Goal: Information Seeking & Learning: Check status

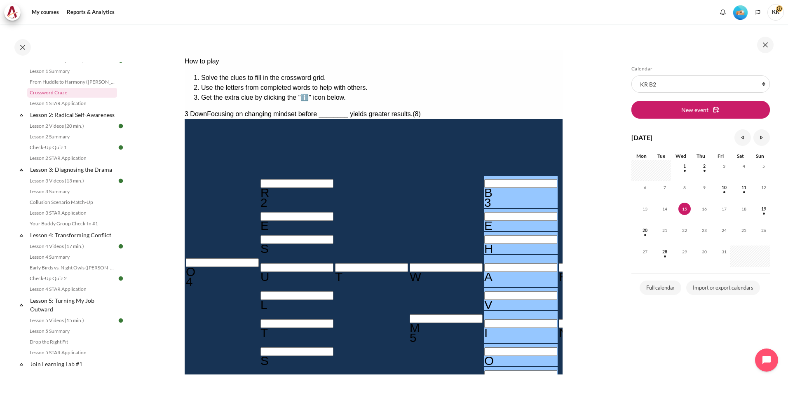
scroll to position [82, 0]
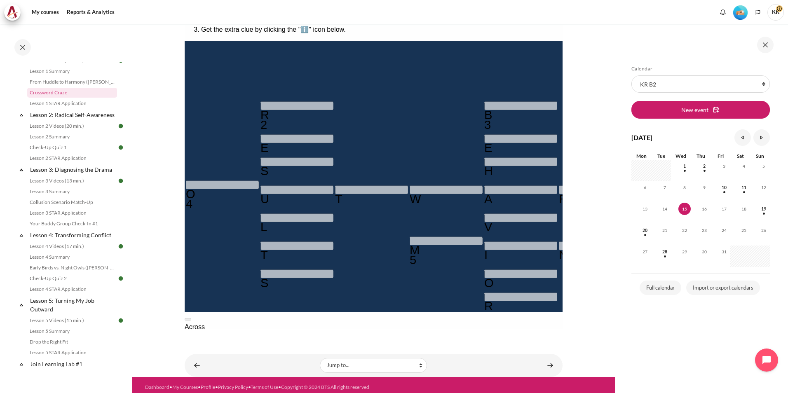
scroll to position [124, 0]
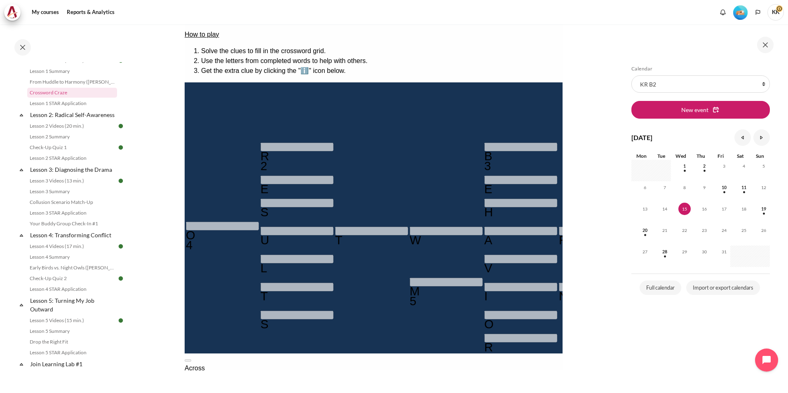
click at [143, 362] on section "My courses KR B2 Lesson 1: Why Mindset Matters Crossword Craze Crossword Craze" at bounding box center [373, 160] width 483 height 518
click at [61, 153] on link "Check-Up Quiz 1" at bounding box center [72, 148] width 90 height 10
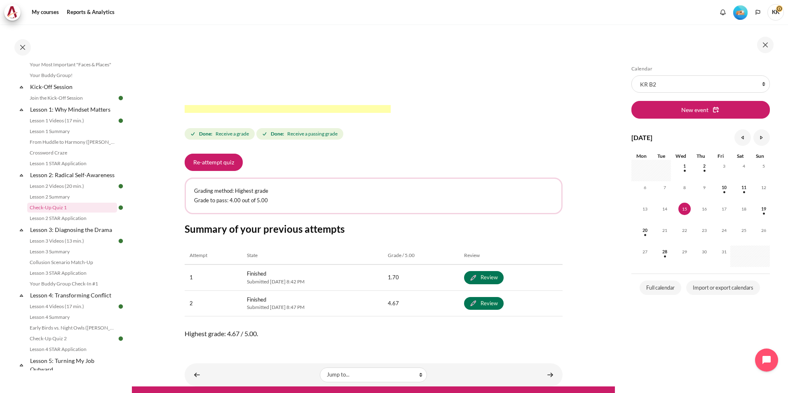
scroll to position [278, 0]
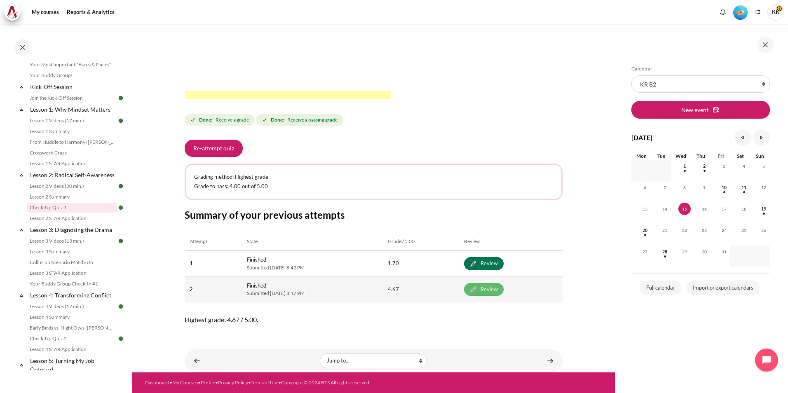
click at [504, 290] on link "Review" at bounding box center [484, 289] width 40 height 13
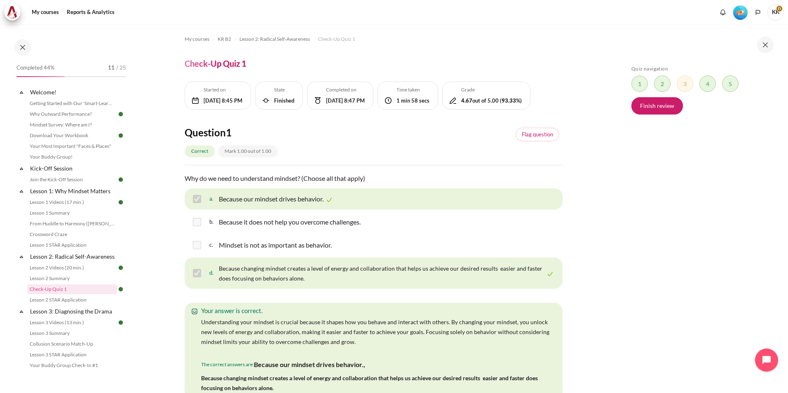
scroll to position [82, 0]
